Goal: Information Seeking & Learning: Learn about a topic

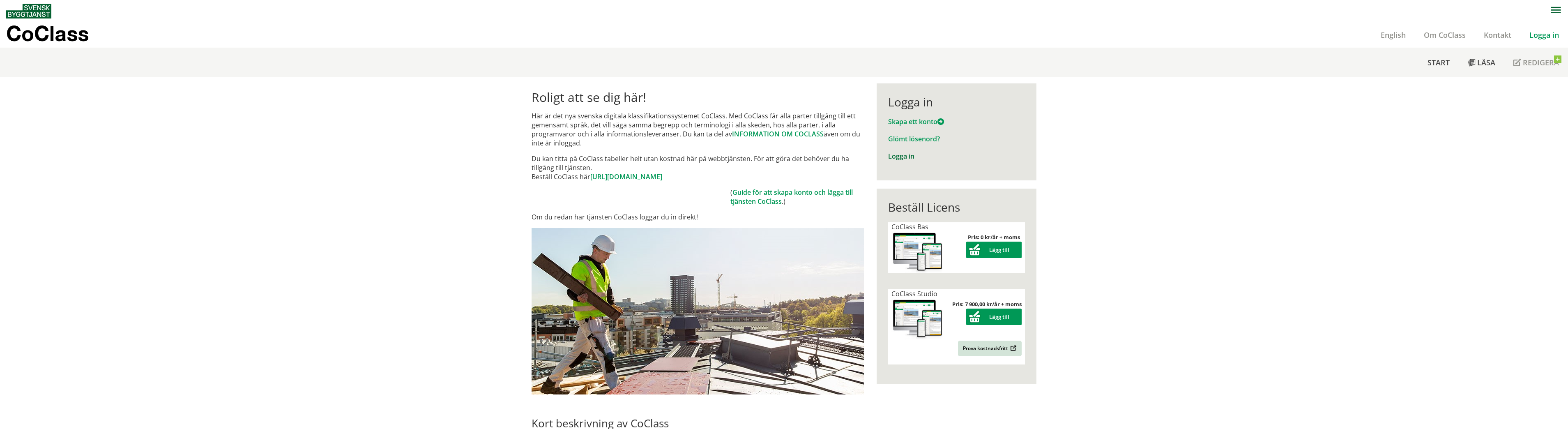
click at [898, 159] on link "Logga in" at bounding box center [901, 156] width 26 height 9
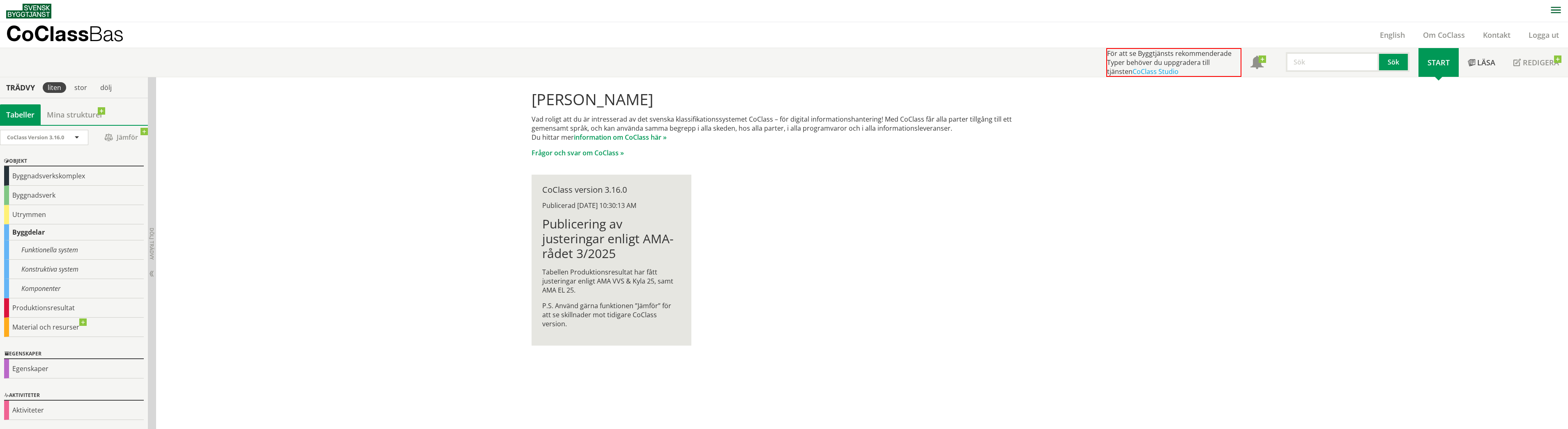
click at [268, 193] on div "[PERSON_NAME] Vad roligt att du är intresserad av det svenska klassifikationssy…" at bounding box center [862, 253] width 1412 height 352
click at [1451, 32] on link "Om CoClass" at bounding box center [1444, 35] width 60 height 10
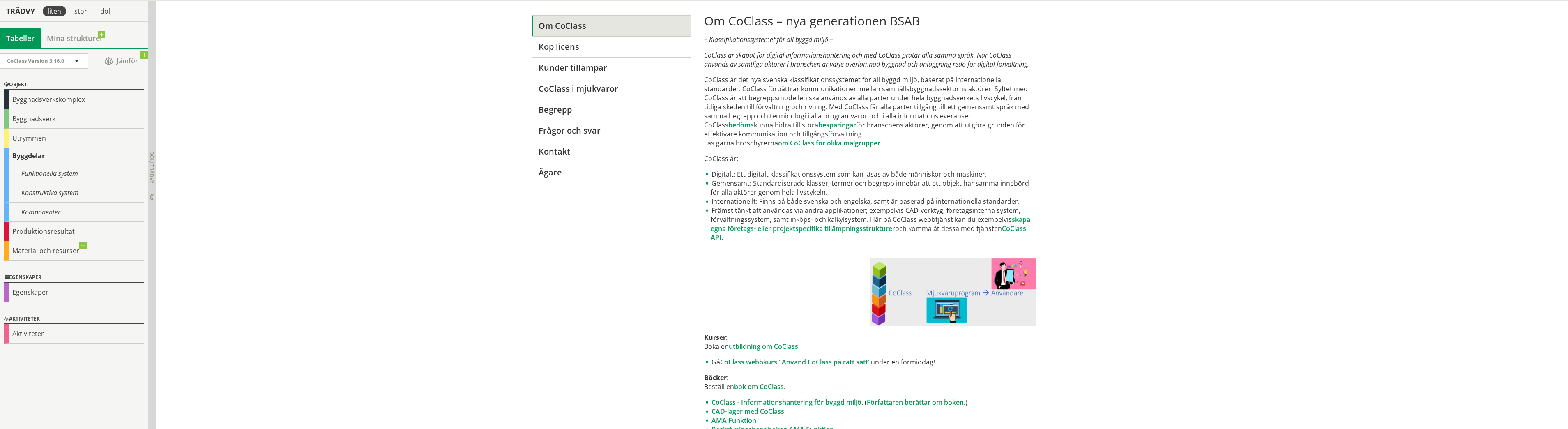
drag, startPoint x: 1037, startPoint y: 210, endPoint x: 1041, endPoint y: 234, distance: 24.3
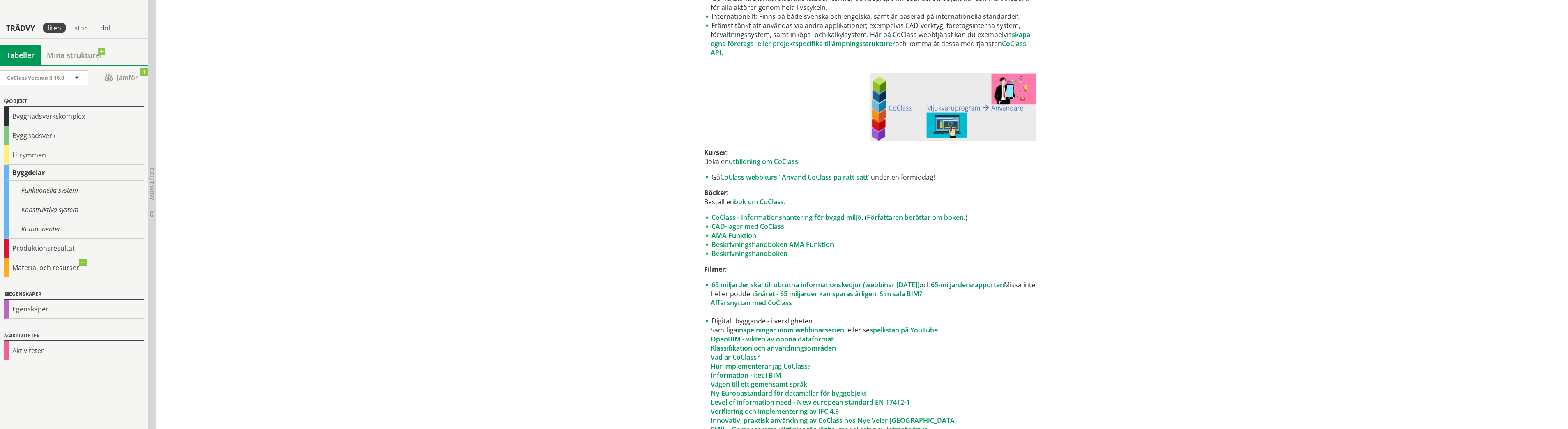
scroll to position [315, 0]
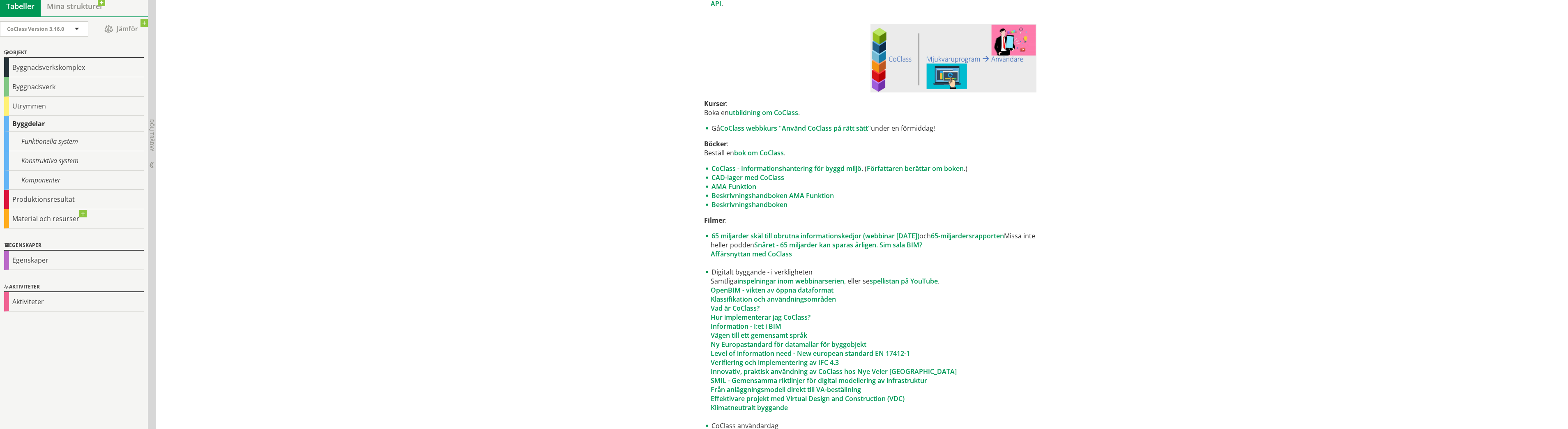
drag, startPoint x: 1041, startPoint y: 175, endPoint x: 1043, endPoint y: 208, distance: 33.1
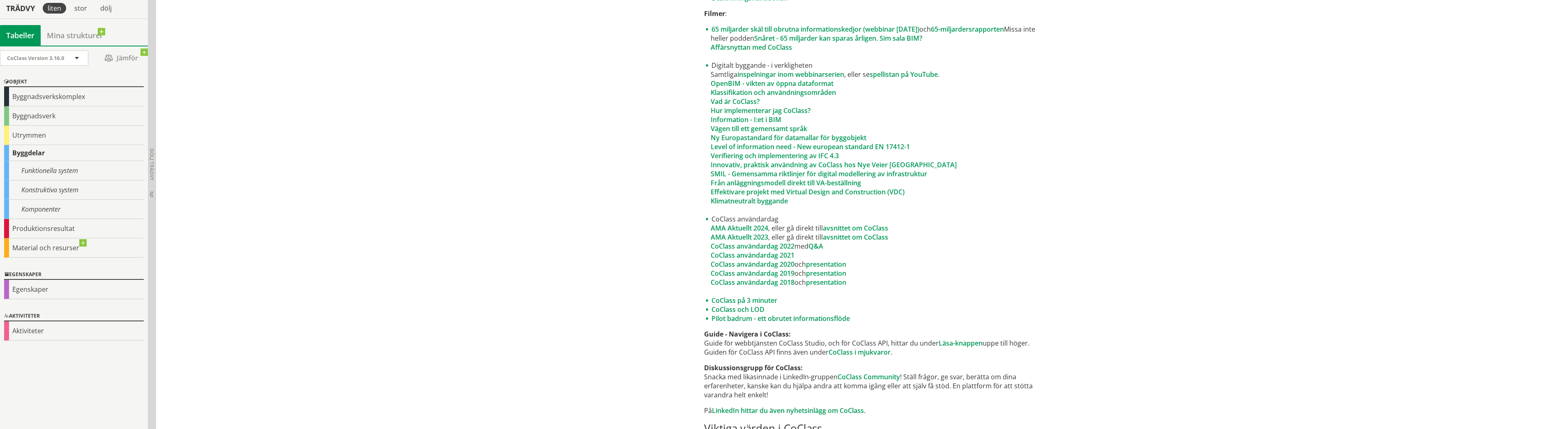
drag, startPoint x: 1041, startPoint y: 173, endPoint x: 1043, endPoint y: 197, distance: 24.1
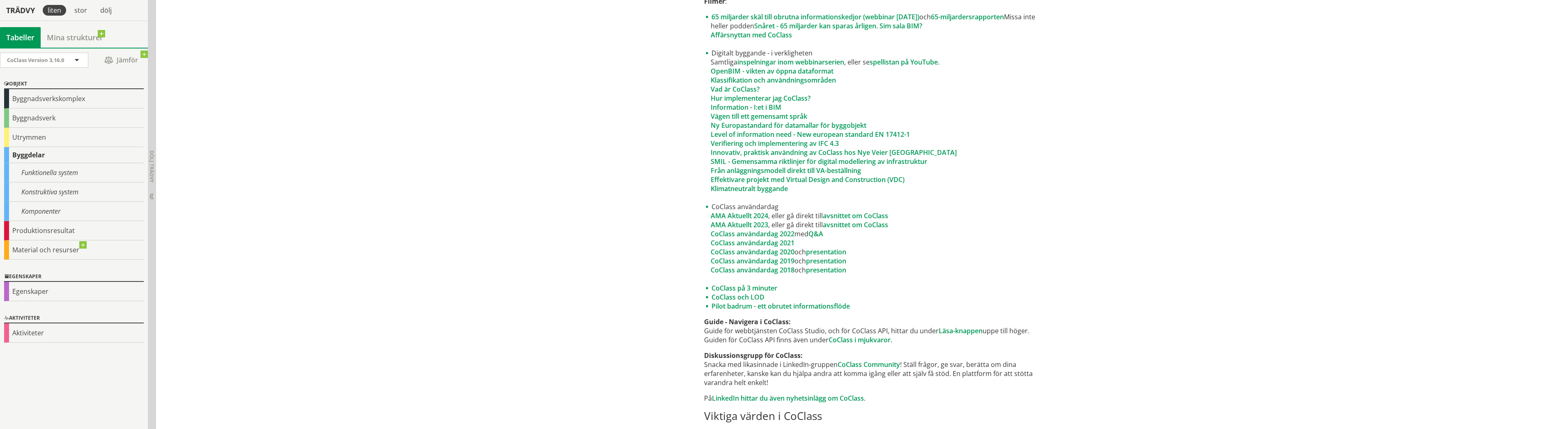
scroll to position [706, 0]
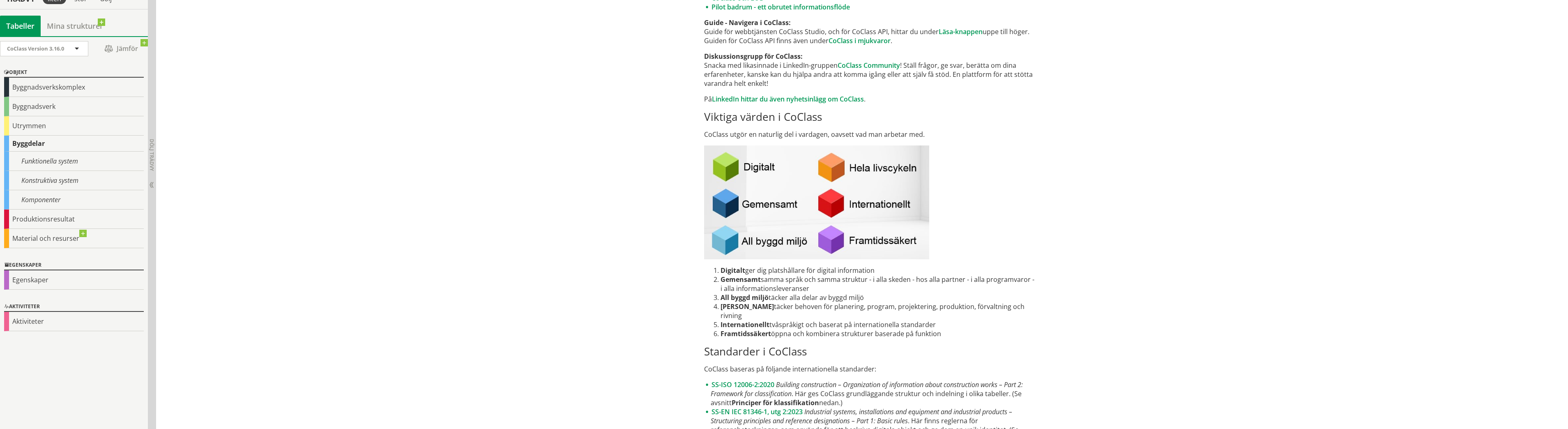
drag, startPoint x: 671, startPoint y: 182, endPoint x: 671, endPoint y: 201, distance: 19.0
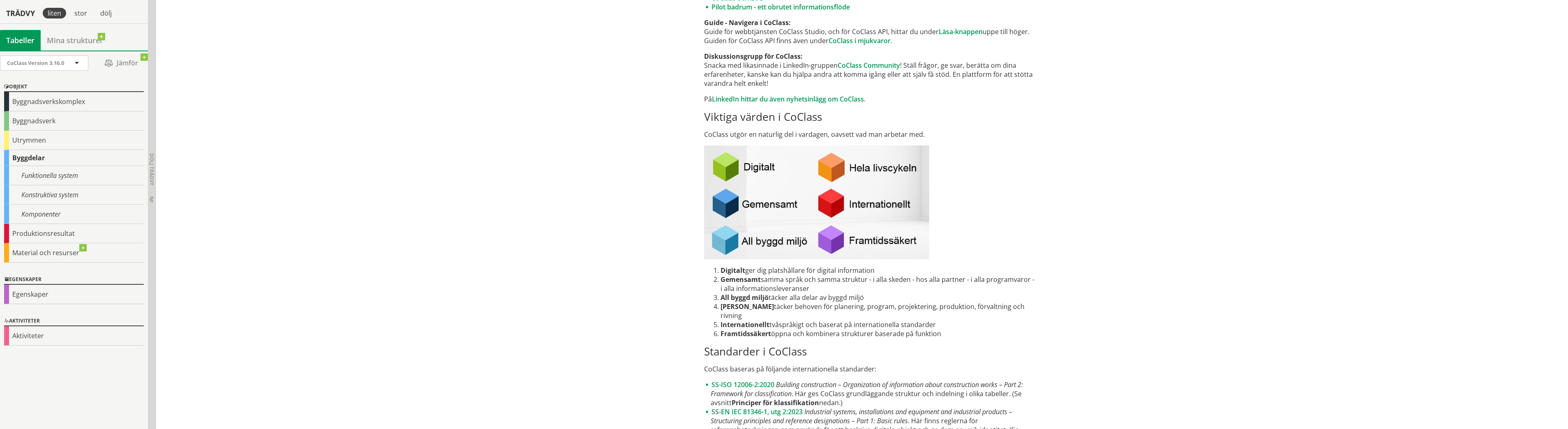
scroll to position [831, 0]
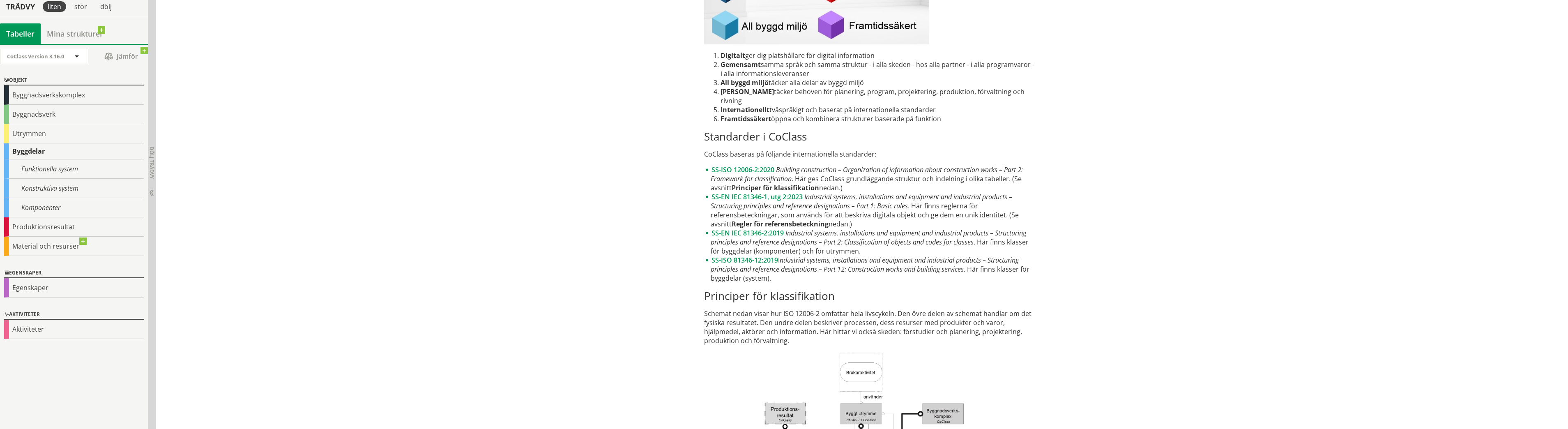
drag, startPoint x: 608, startPoint y: 192, endPoint x: 609, endPoint y: 210, distance: 18.0
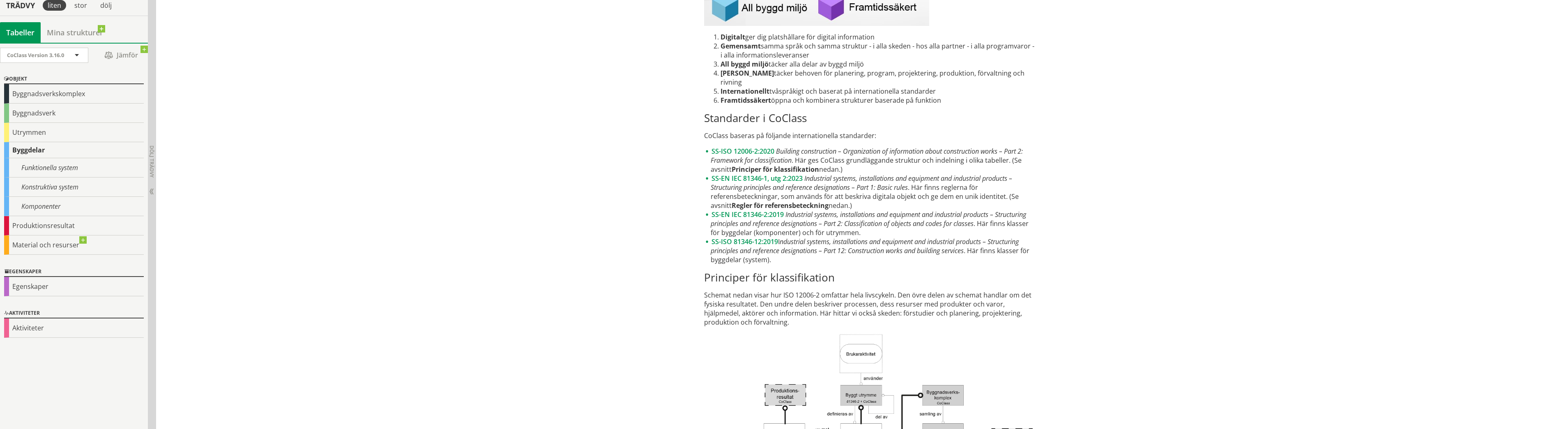
drag, startPoint x: 659, startPoint y: 176, endPoint x: 660, endPoint y: 187, distance: 11.0
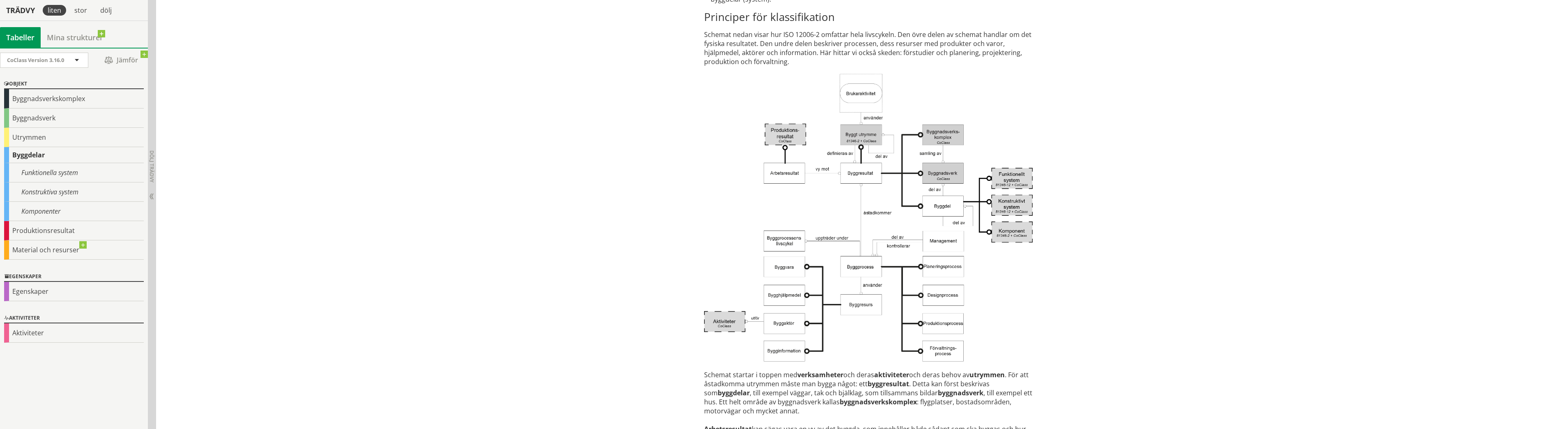
drag, startPoint x: 670, startPoint y: 179, endPoint x: 673, endPoint y: 208, distance: 29.2
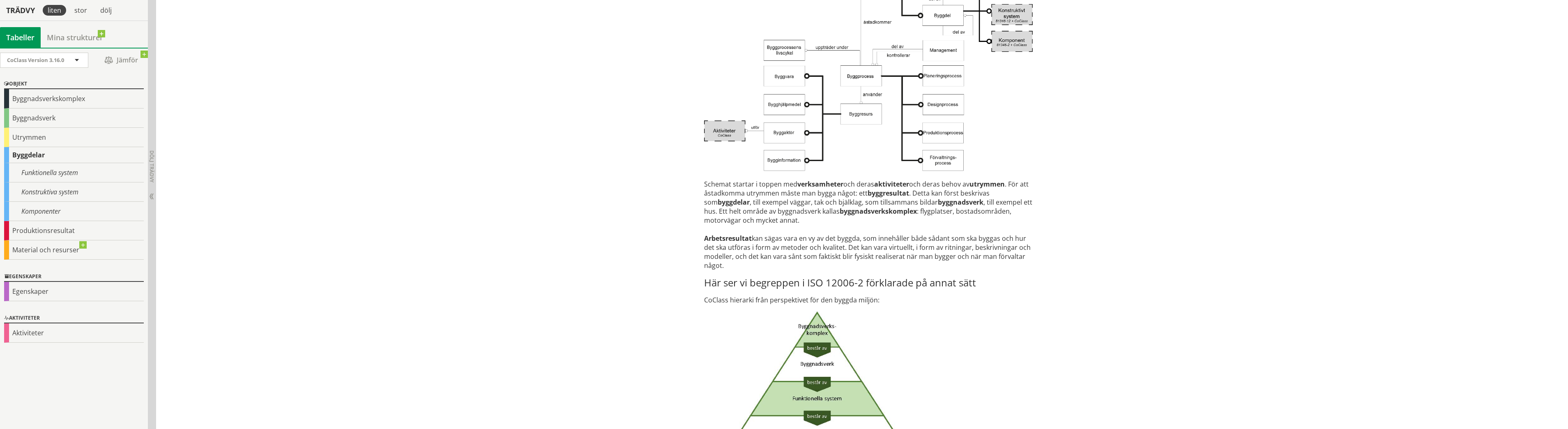
scroll to position [1334, 0]
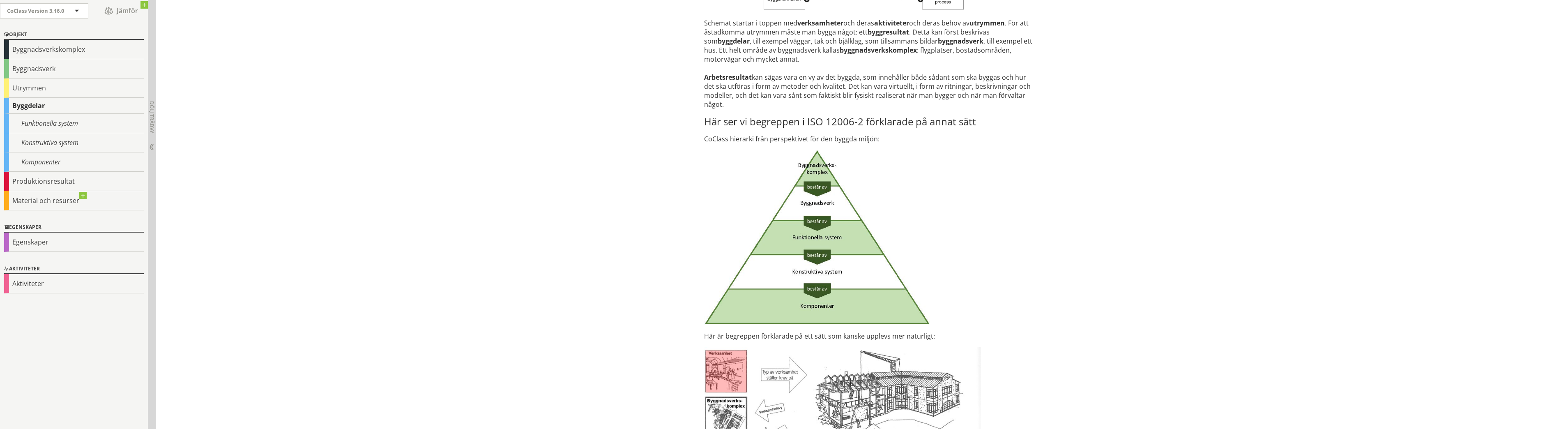
drag, startPoint x: 649, startPoint y: 231, endPoint x: 651, endPoint y: 266, distance: 35.1
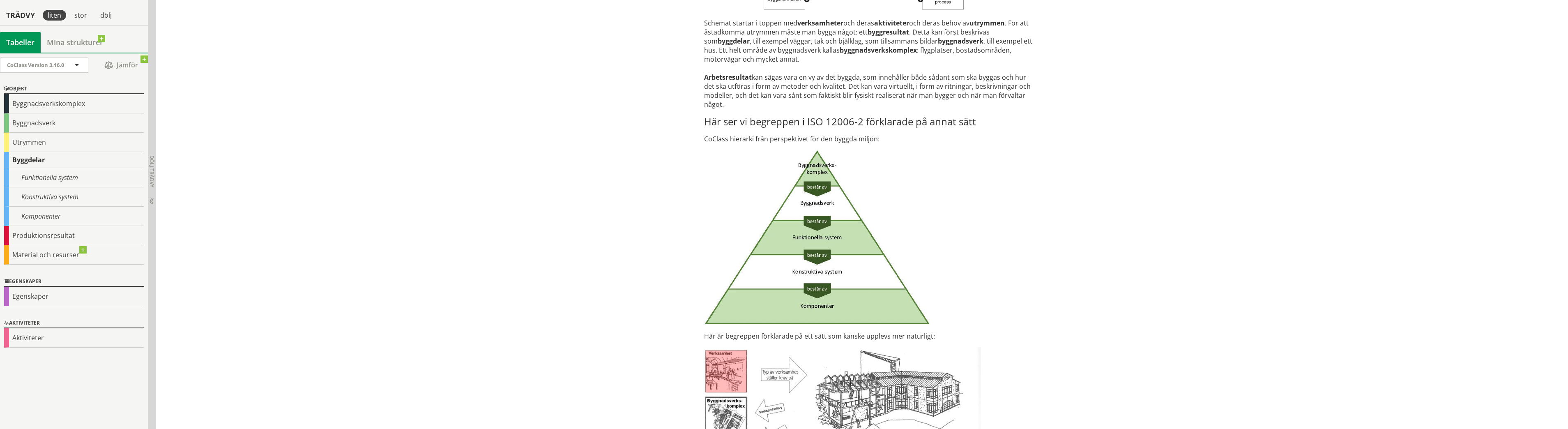
scroll to position [1678, 0]
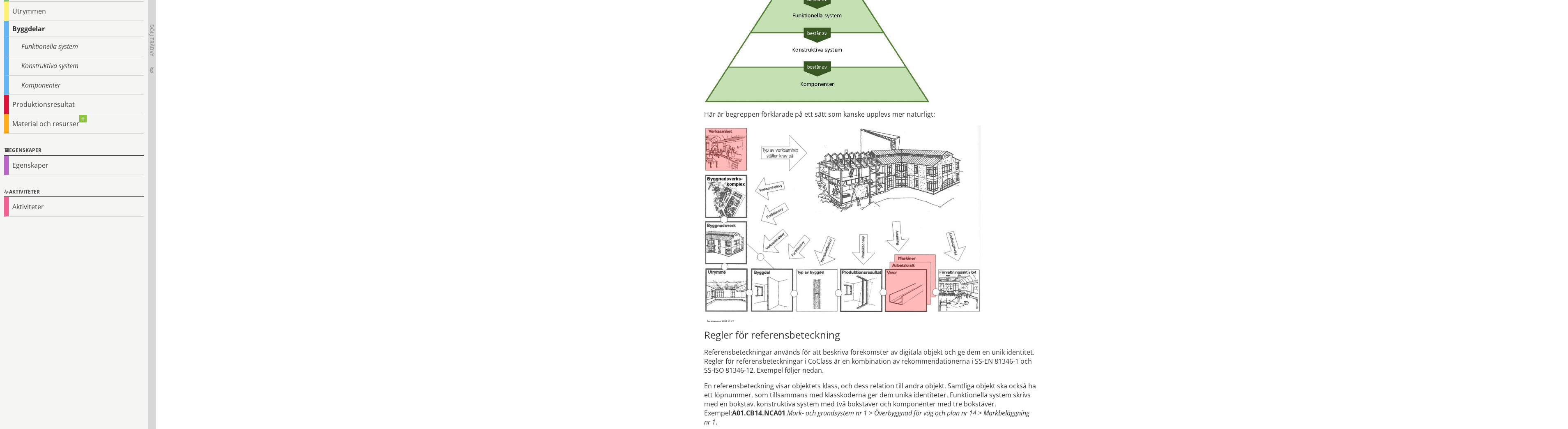
drag, startPoint x: 662, startPoint y: 214, endPoint x: 655, endPoint y: 272, distance: 58.4
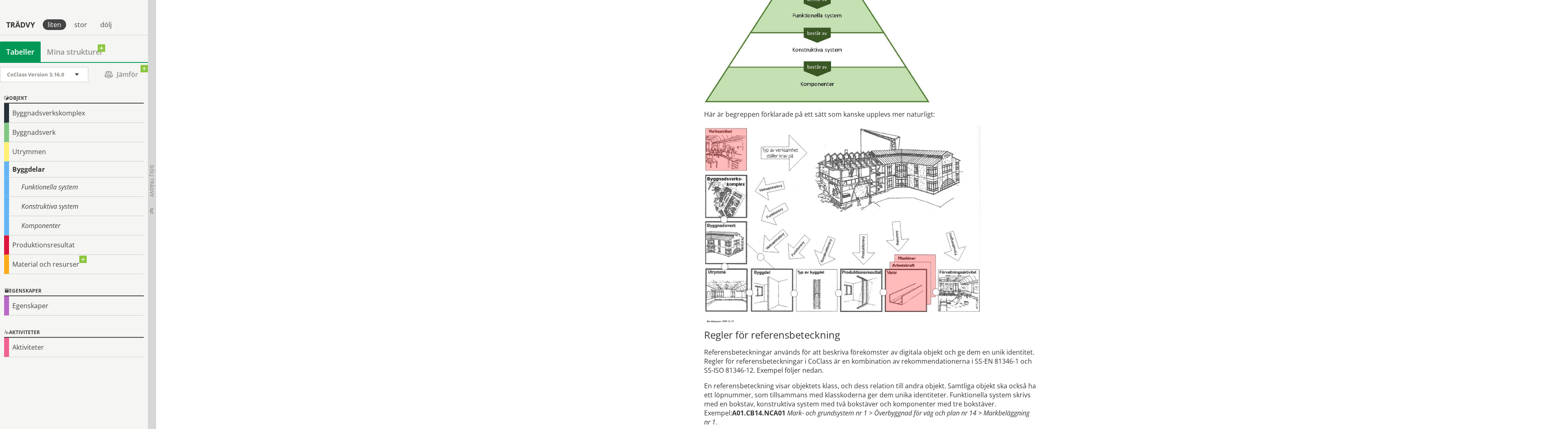
scroll to position [1909, 0]
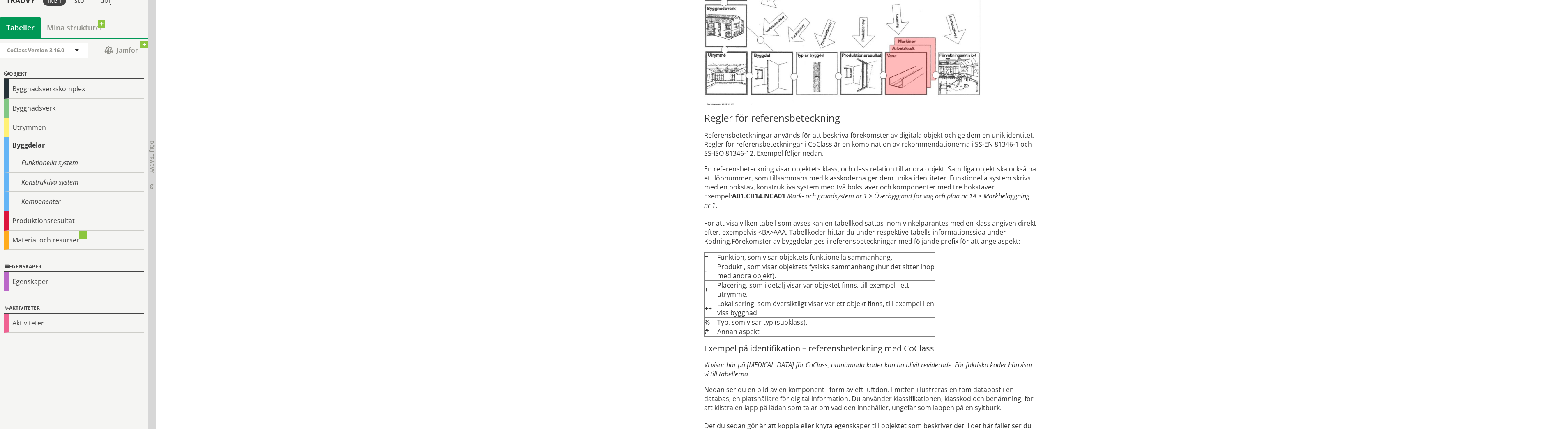
drag, startPoint x: 664, startPoint y: 270, endPoint x: 667, endPoint y: 299, distance: 29.2
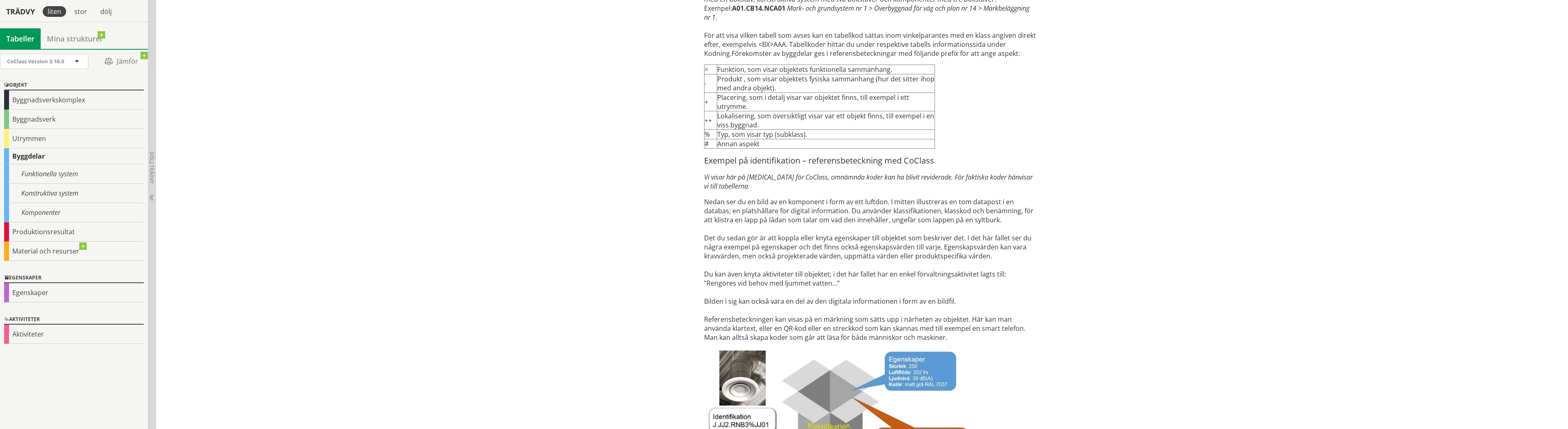
drag, startPoint x: 663, startPoint y: 209, endPoint x: 663, endPoint y: 219, distance: 10.0
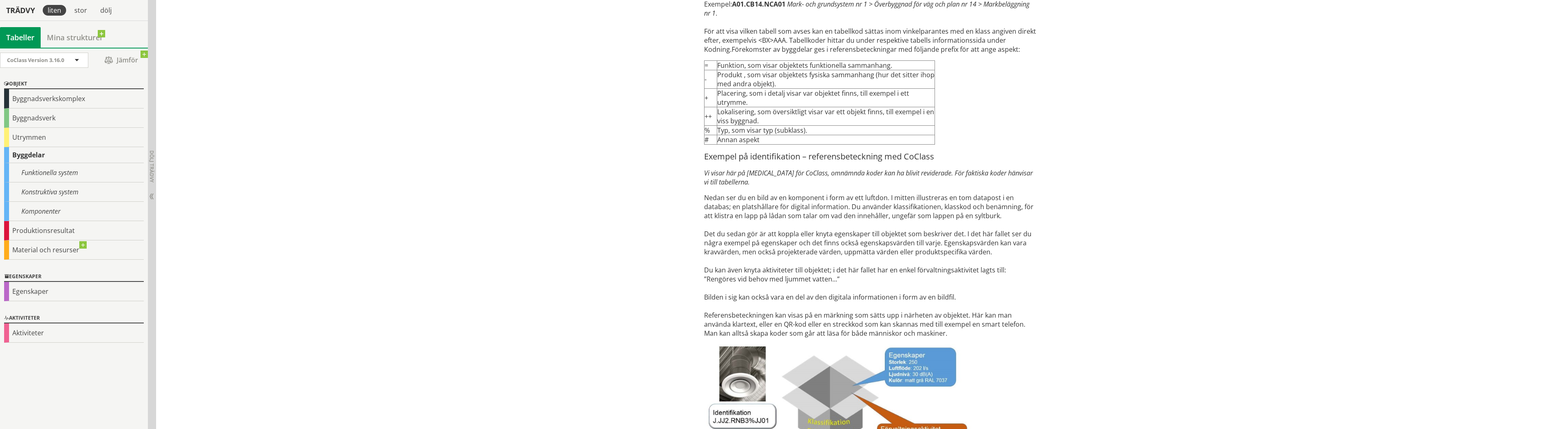
scroll to position [2482, 0]
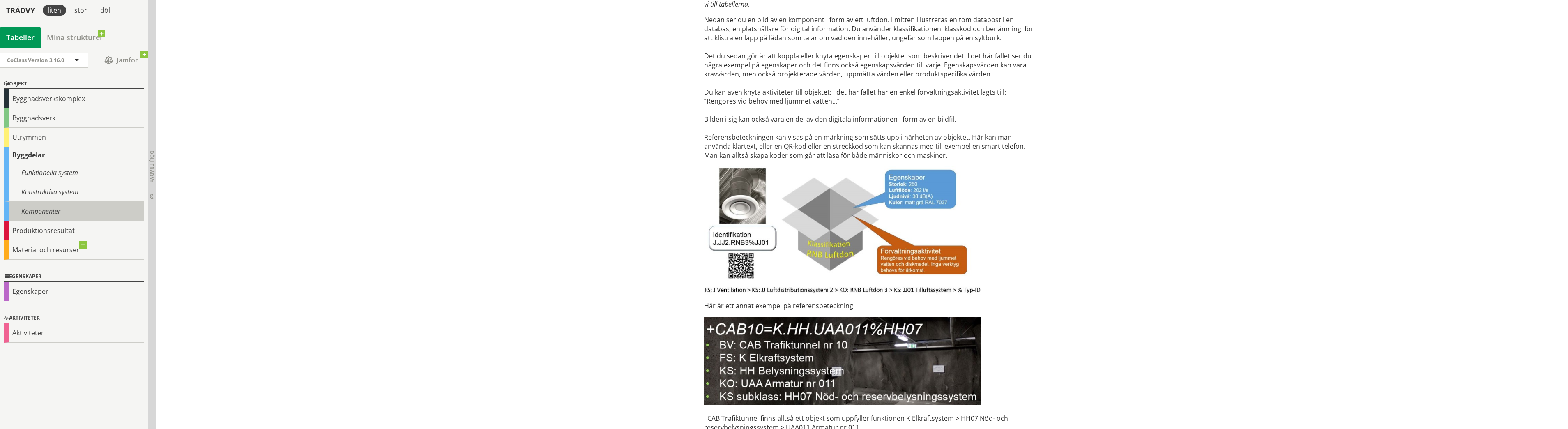
click at [52, 212] on div "Komponenter" at bounding box center [74, 211] width 139 height 19
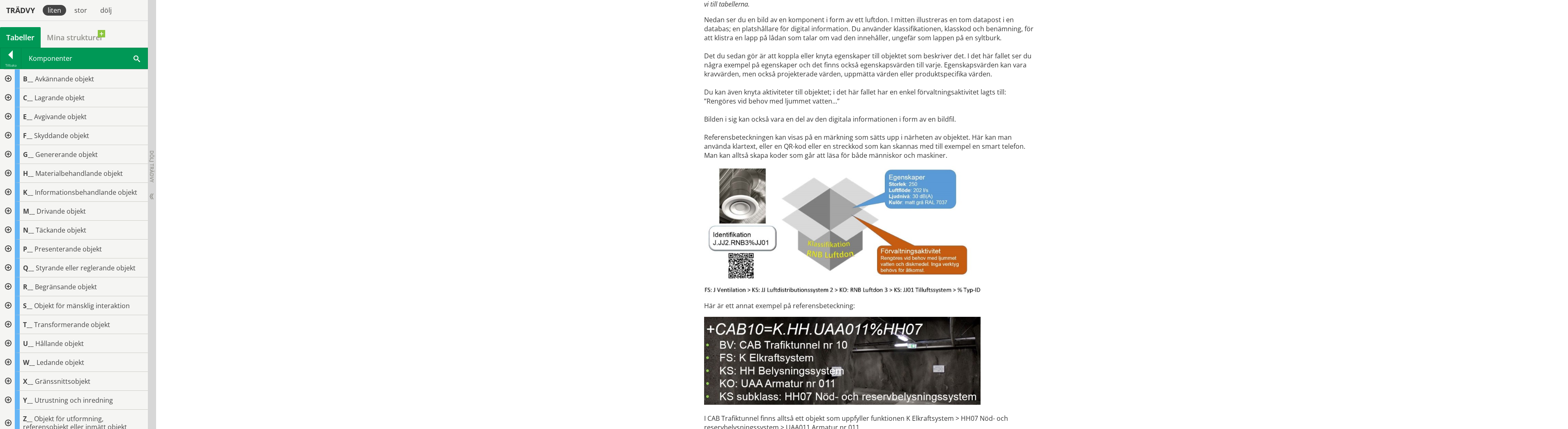
click at [46, 214] on span "Drivande objekt" at bounding box center [61, 211] width 49 height 9
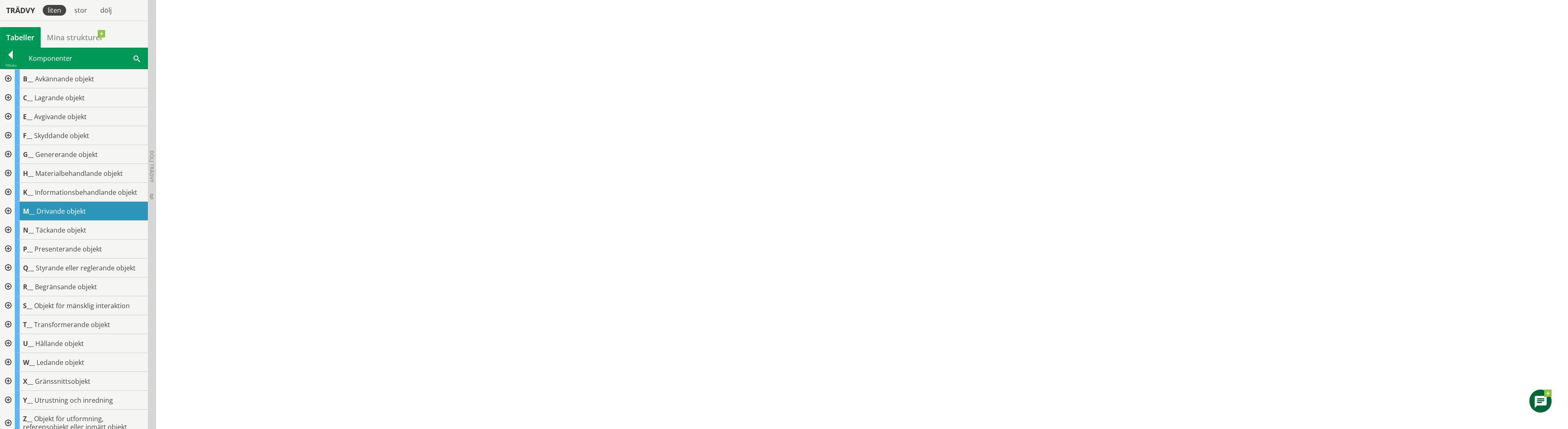
click at [12, 285] on div at bounding box center [7, 287] width 15 height 19
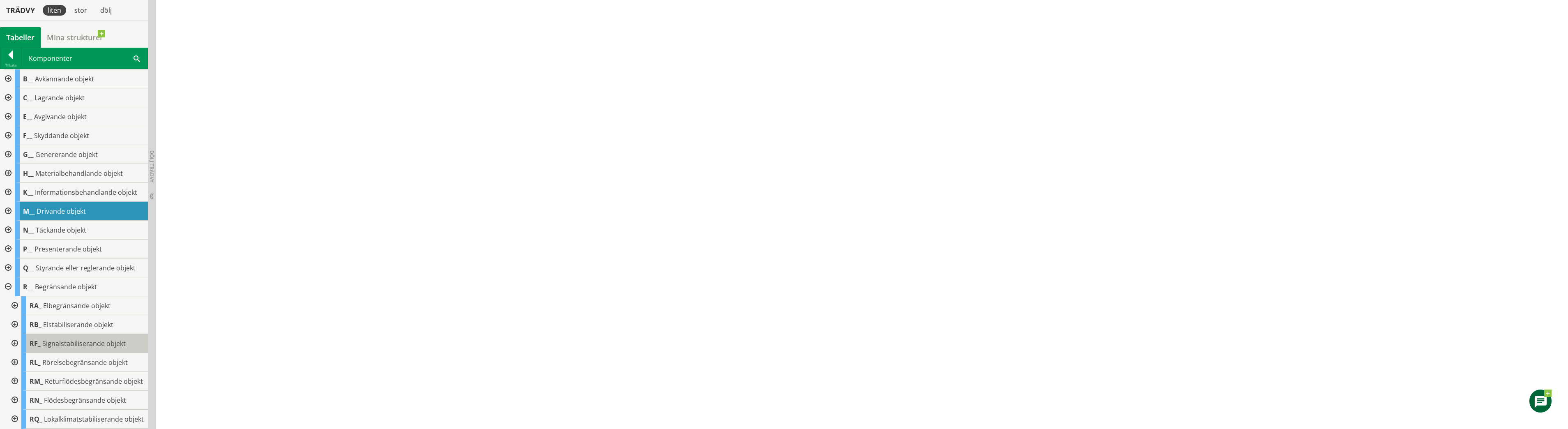
scroll to position [174, 0]
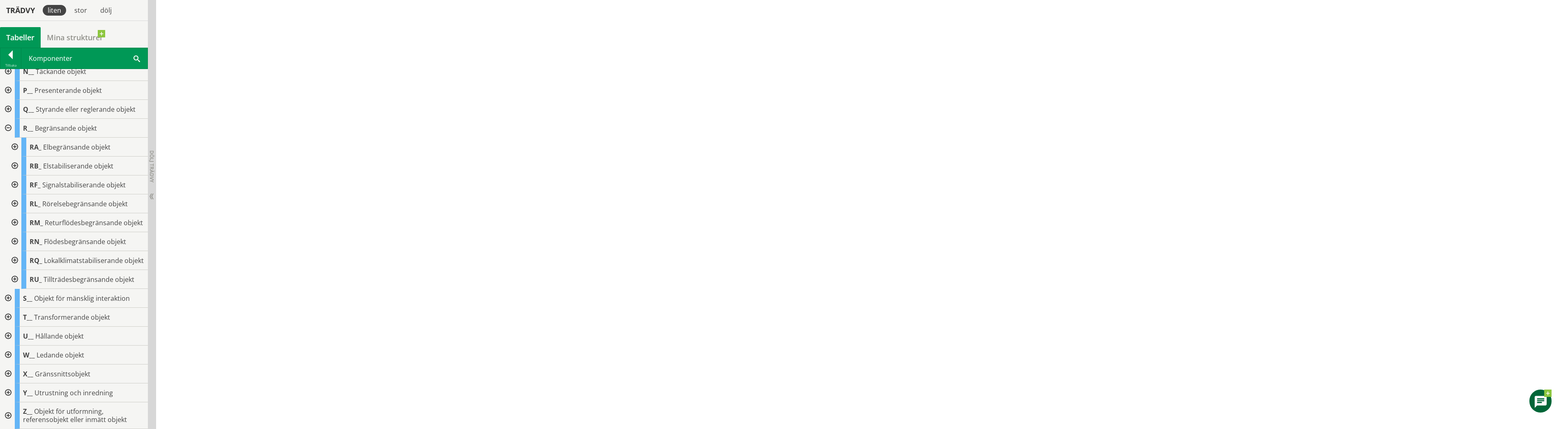
click at [15, 232] on div at bounding box center [14, 241] width 15 height 19
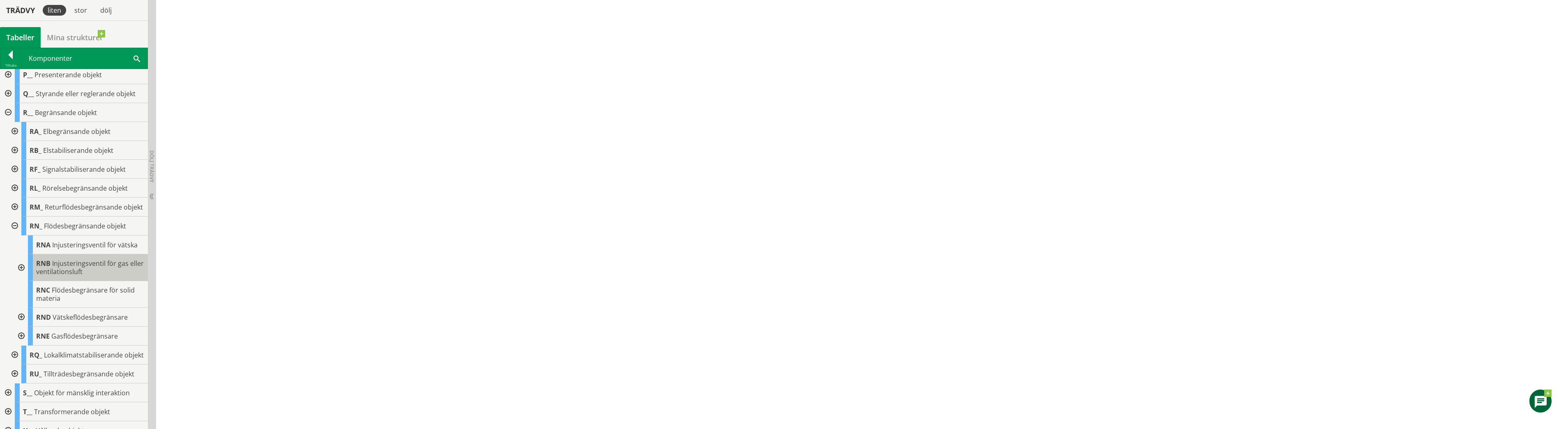
click at [96, 276] on span "Injusteringsventil för gas eller ventilationsluft" at bounding box center [89, 267] width 108 height 17
click at [21, 274] on div at bounding box center [21, 268] width 15 height 27
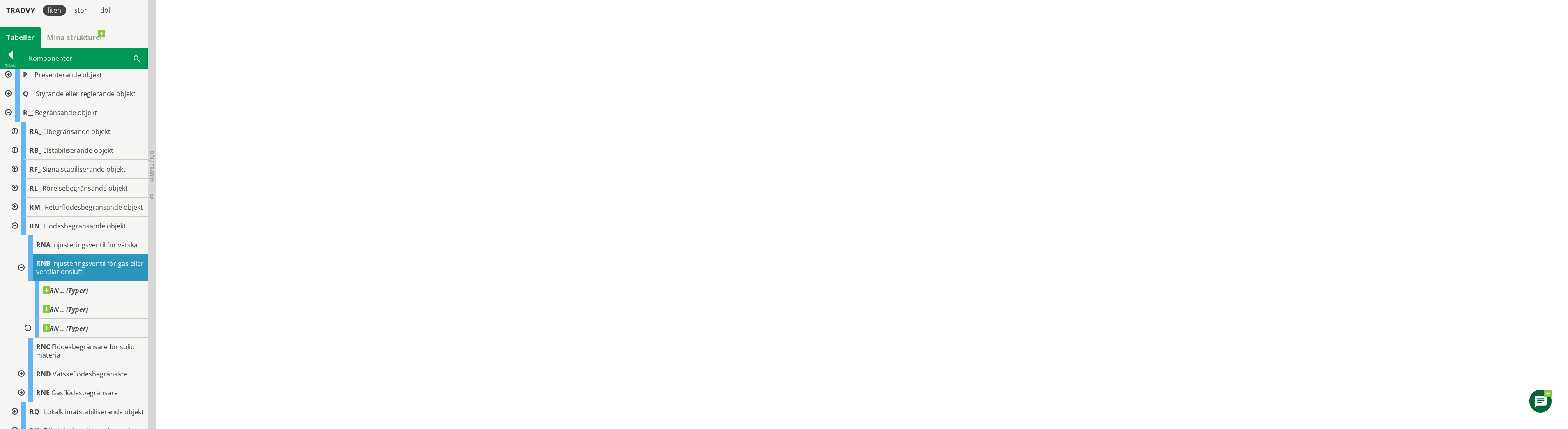
click at [74, 274] on span "Injusteringsventil för gas eller ventilationsluft" at bounding box center [89, 267] width 108 height 17
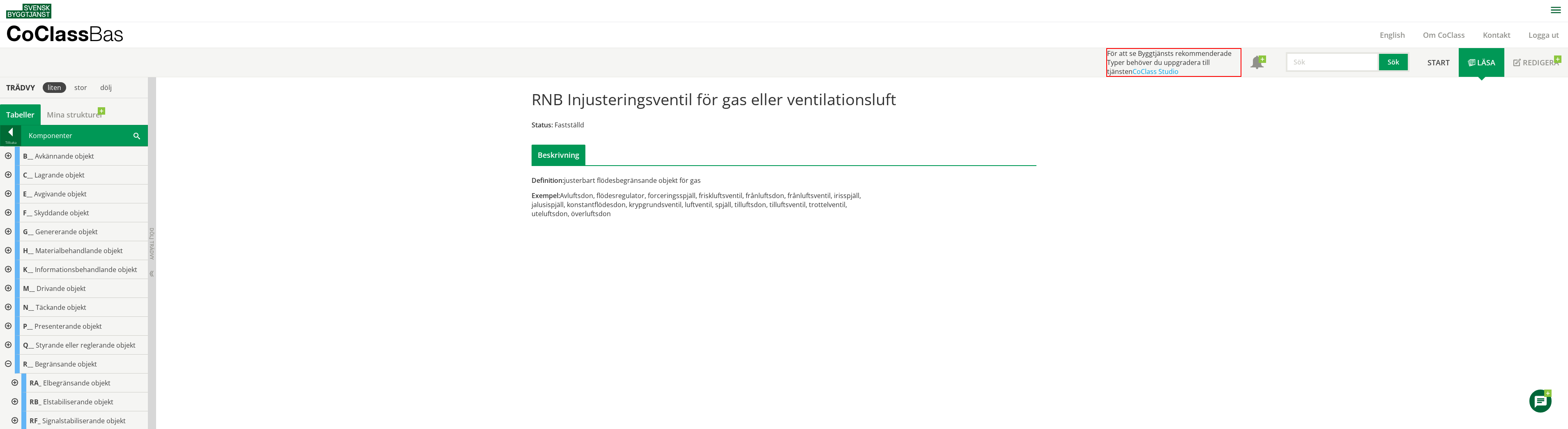
click at [13, 137] on div at bounding box center [11, 133] width 21 height 12
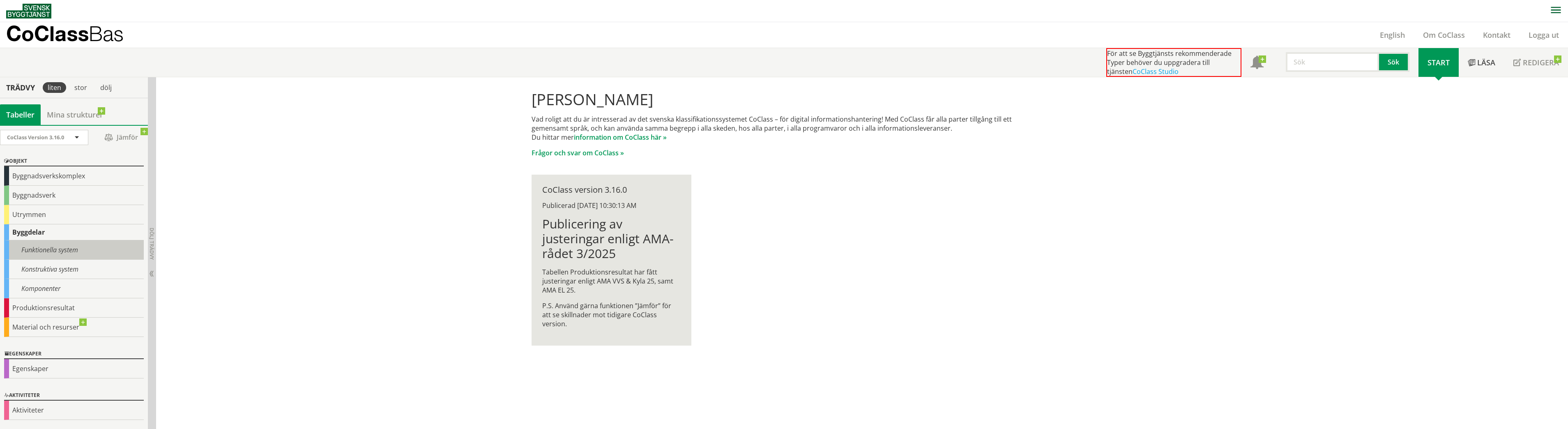
click at [60, 249] on div "Funktionella system" at bounding box center [74, 250] width 139 height 19
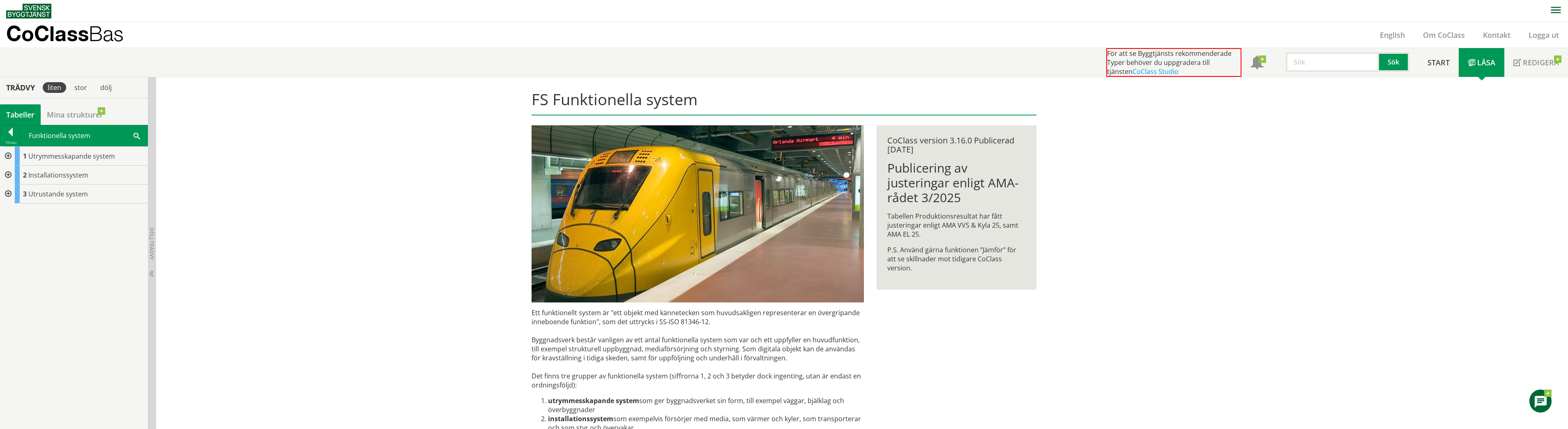
click at [9, 175] on div at bounding box center [7, 175] width 15 height 19
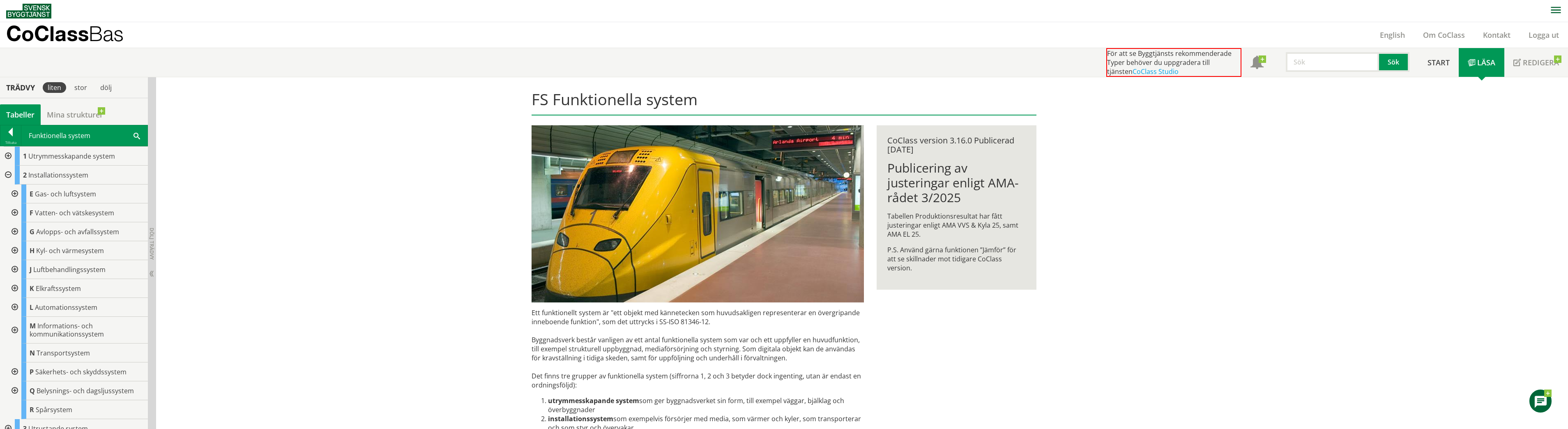
click at [15, 232] on div at bounding box center [14, 231] width 15 height 19
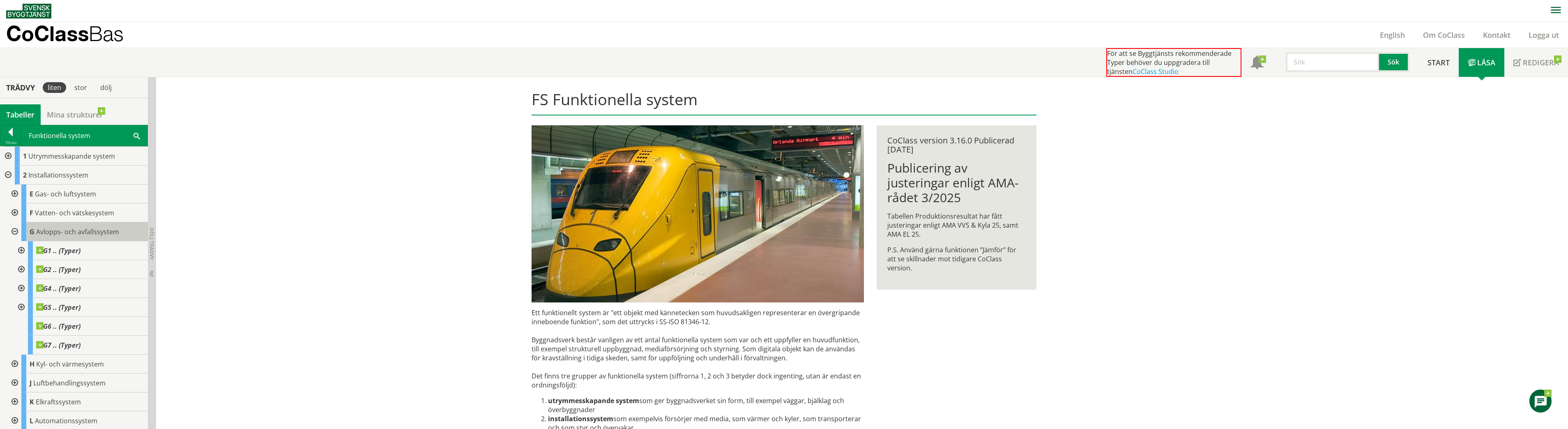
click at [63, 238] on div "G Avlopps- och avfallssystem" at bounding box center [85, 231] width 127 height 19
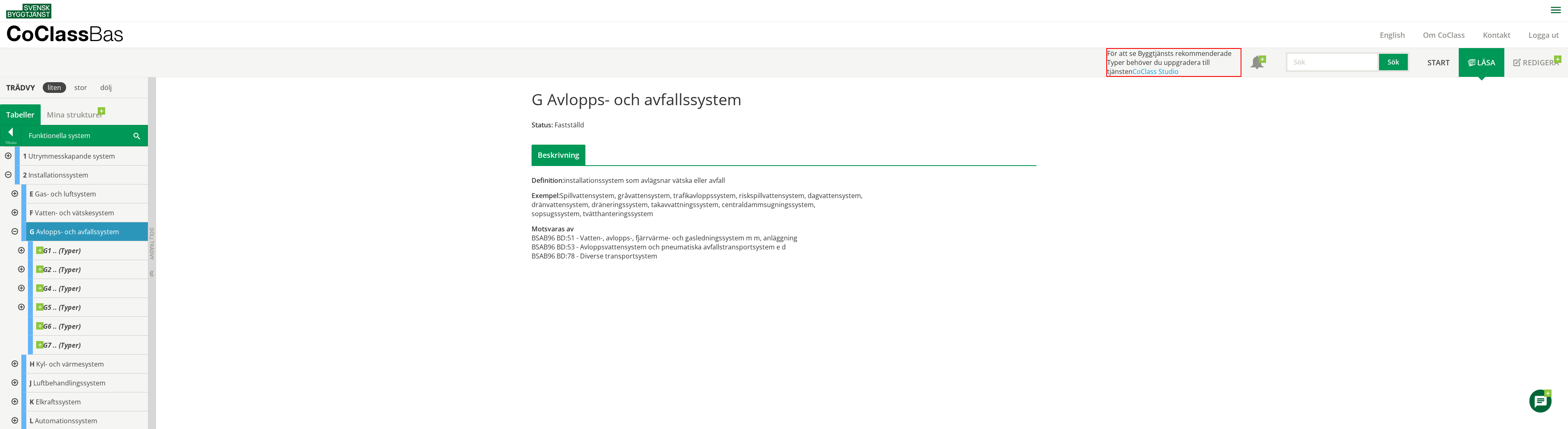
click at [455, 243] on div "G Avlopps- och avfallssystem Status: Fastställd Beskrivning Definition: install…" at bounding box center [862, 253] width 1412 height 352
